Goal: Task Accomplishment & Management: Manage account settings

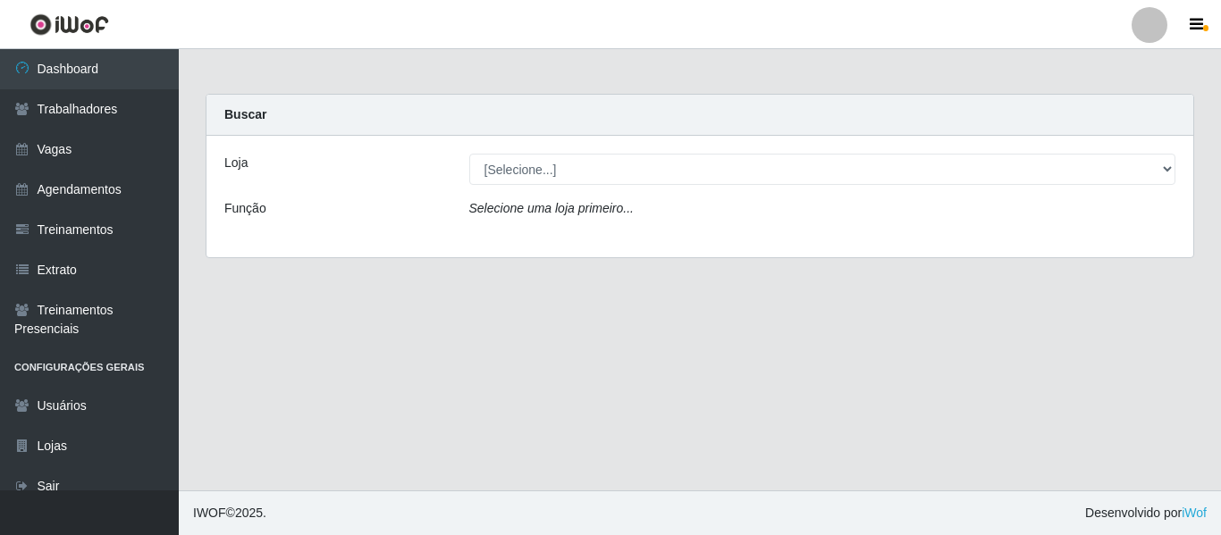
click at [1147, 32] on div at bounding box center [1149, 25] width 36 height 36
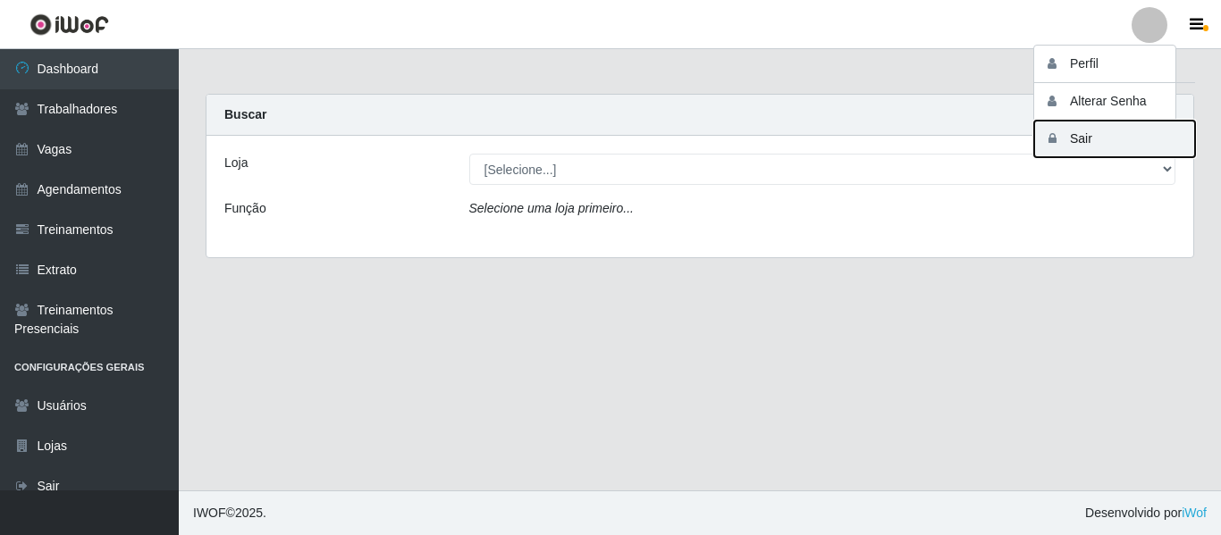
click at [1100, 140] on button "Sair" at bounding box center [1114, 139] width 161 height 37
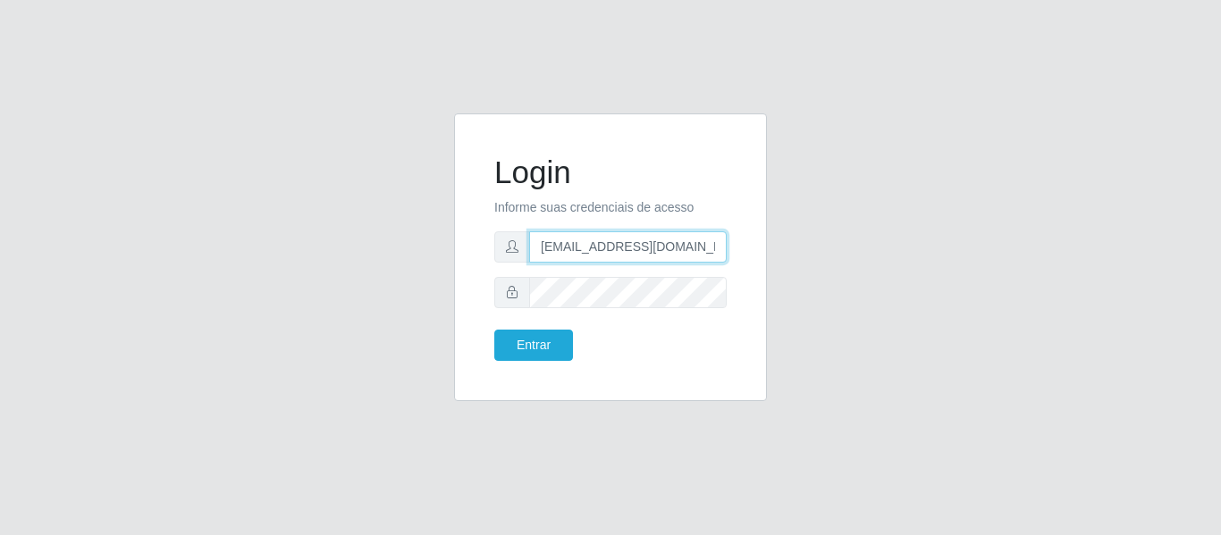
drag, startPoint x: 672, startPoint y: 246, endPoint x: 372, endPoint y: 178, distance: 307.9
click at [372, 178] on div "Login Informe suas credenciais de acesso [EMAIL_ADDRESS][DOMAIN_NAME] Entrar" at bounding box center [610, 267] width 1019 height 309
paste input "lene@edilicya"
type input "lene@edilicya"
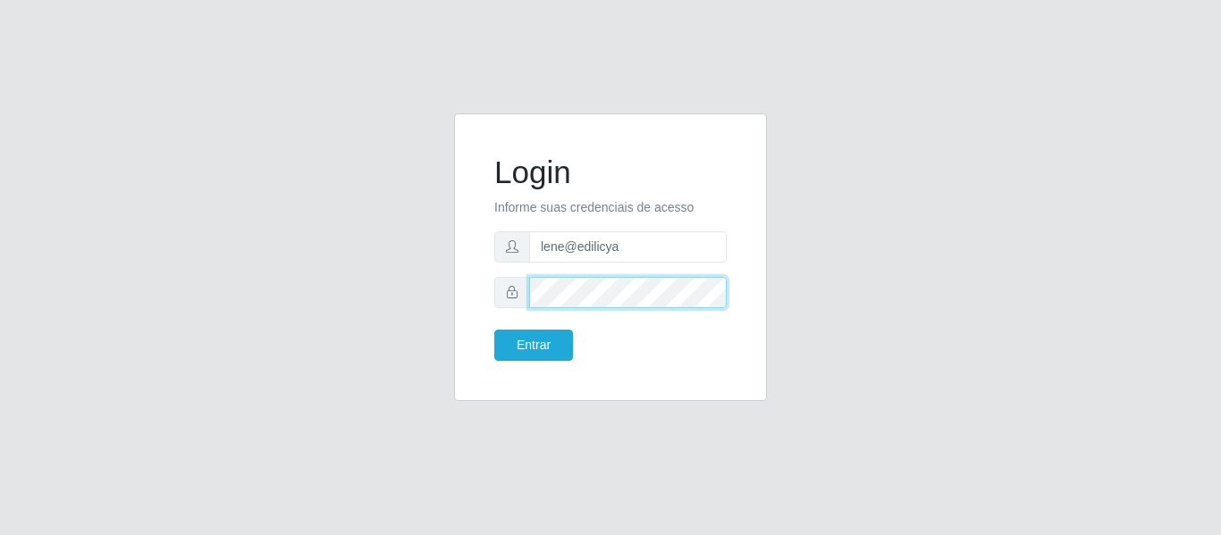
click at [513, 299] on div at bounding box center [610, 292] width 232 height 31
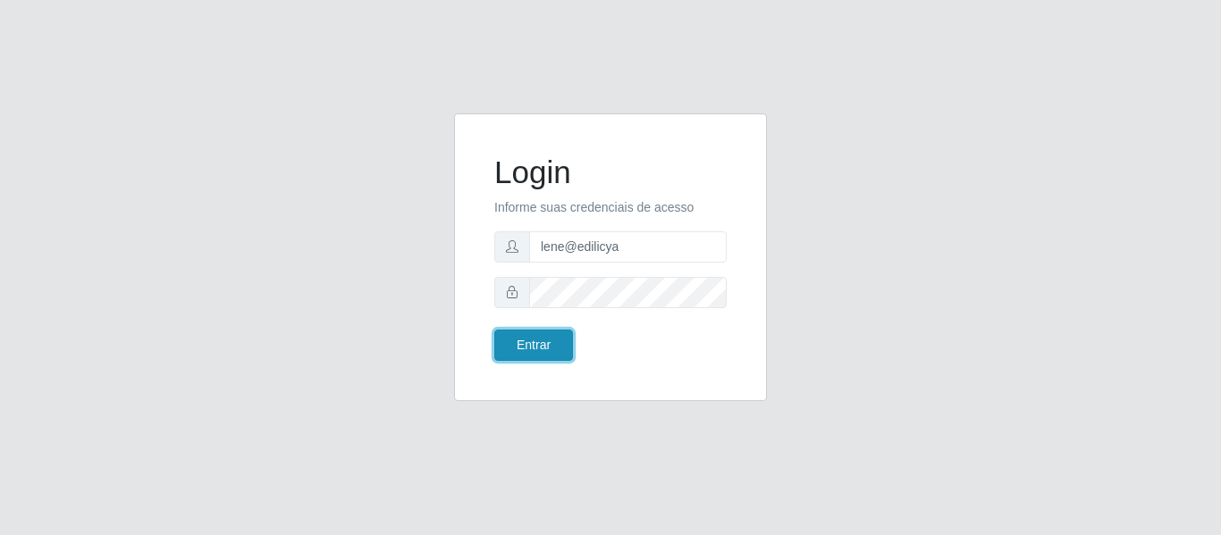
click at [544, 346] on button "Entrar" at bounding box center [533, 345] width 79 height 31
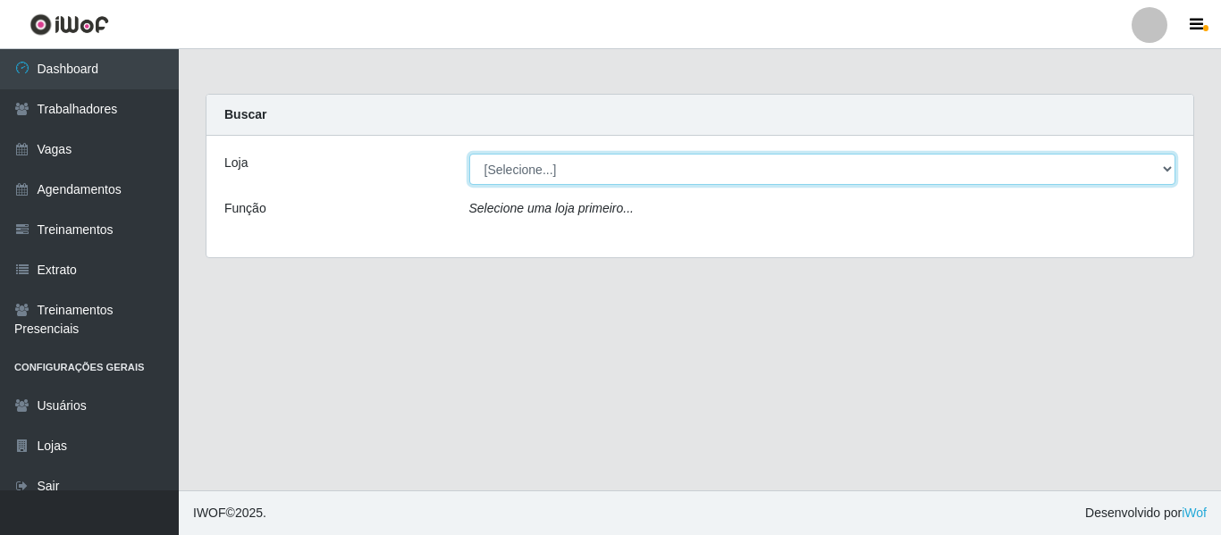
click at [672, 182] on select "[Selecione...] Edilicya Supermercado" at bounding box center [822, 169] width 707 height 31
select select "460"
click at [469, 154] on select "[Selecione...] Edilicya Supermercado" at bounding box center [822, 169] width 707 height 31
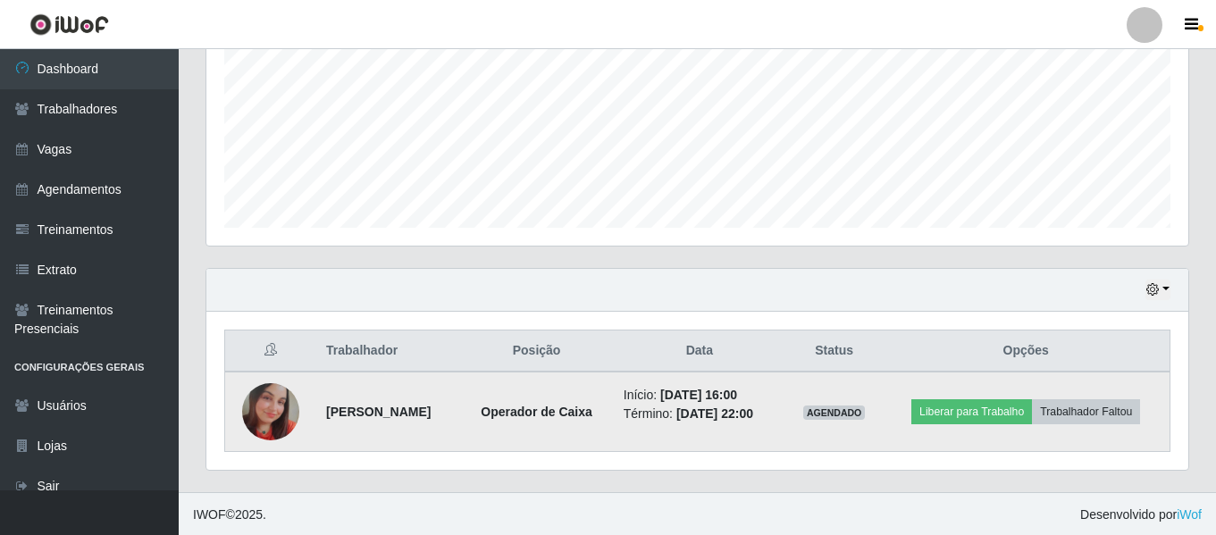
scroll to position [371, 982]
